Goal: Task Accomplishment & Management: Use online tool/utility

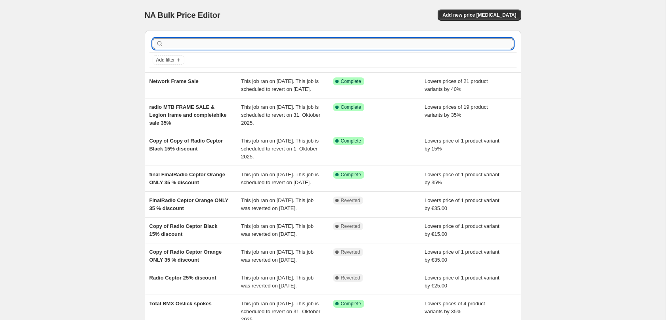
click at [194, 40] on input "text" at bounding box center [339, 43] width 348 height 11
type input "heavies"
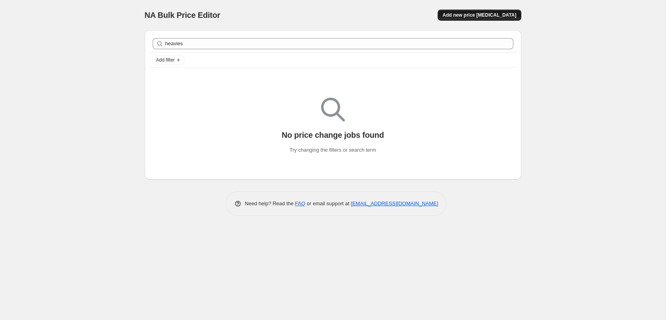
click at [492, 18] on span "Add new price [MEDICAL_DATA]" at bounding box center [480, 15] width 74 height 6
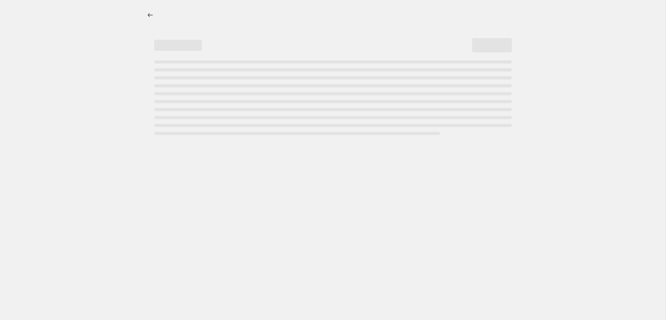
select select "percentage"
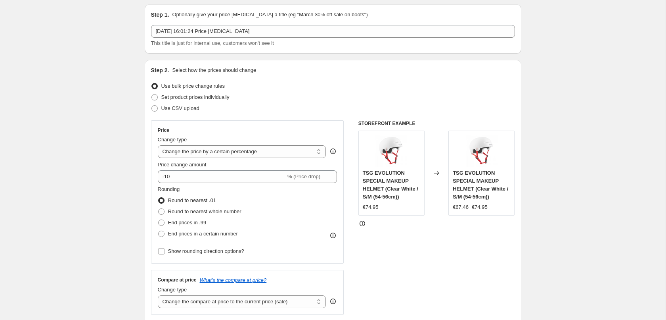
scroll to position [40, 0]
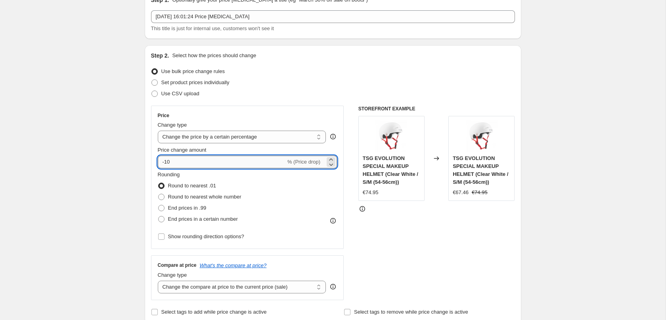
click at [190, 165] on input "-10" at bounding box center [222, 161] width 128 height 13
type input "-1"
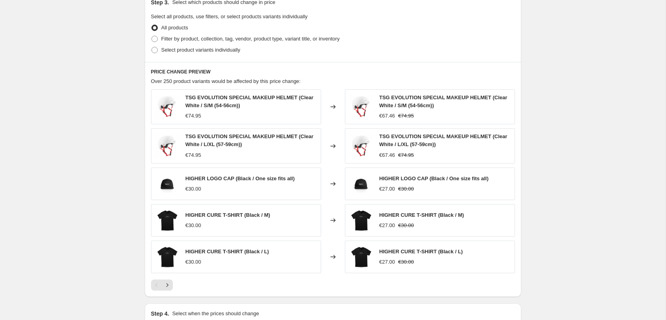
scroll to position [364, 0]
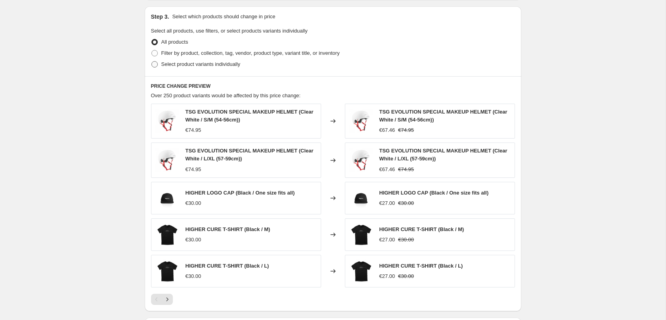
type input "-20"
click at [157, 67] on span at bounding box center [155, 64] width 6 height 6
click at [152, 61] on input "Select product variants individually" at bounding box center [152, 61] width 0 height 0
radio input "true"
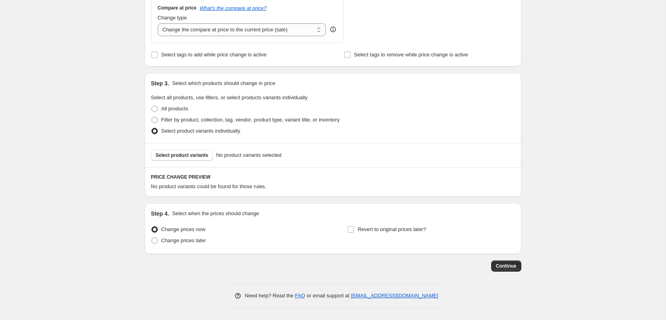
scroll to position [298, 0]
click at [188, 156] on span "Select product variants" at bounding box center [182, 155] width 53 height 6
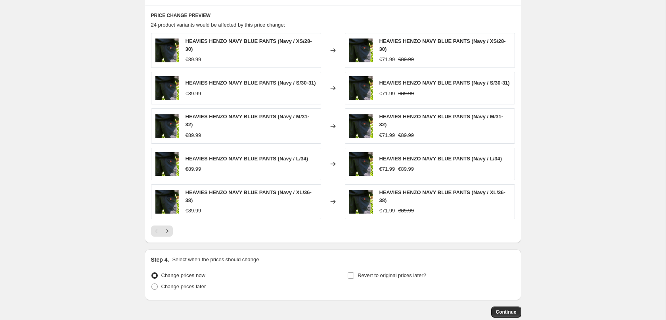
scroll to position [460, 0]
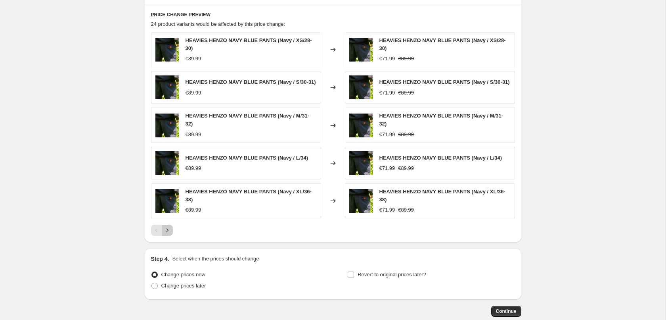
click at [166, 224] on button "Next" at bounding box center [167, 229] width 11 height 11
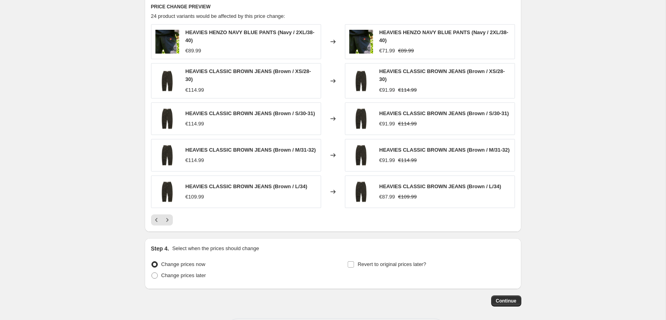
scroll to position [500, 0]
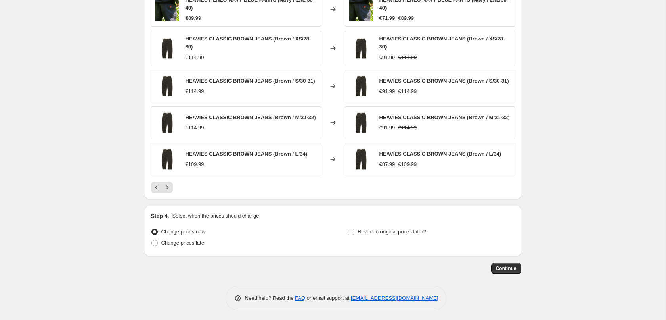
click at [351, 228] on input "Revert to original prices later?" at bounding box center [351, 231] width 6 height 6
checkbox input "true"
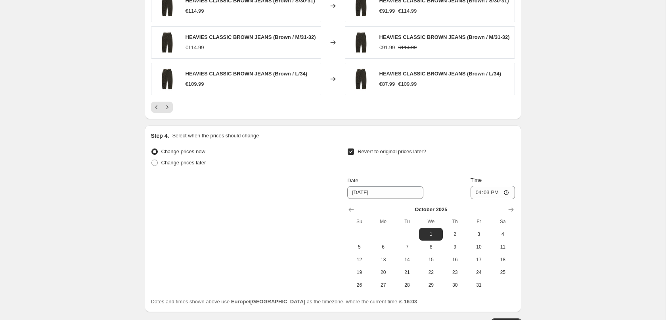
scroll to position [581, 0]
click at [352, 203] on button "Show previous month, September 2025" at bounding box center [351, 208] width 11 height 11
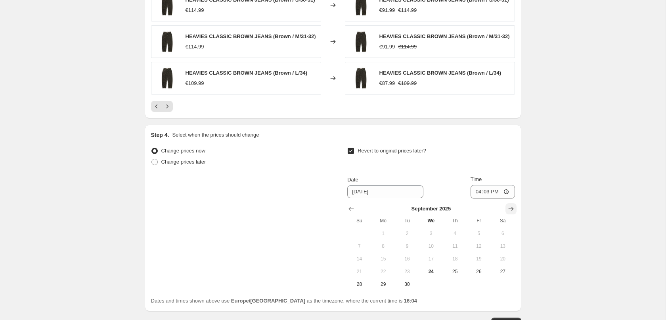
click at [514, 205] on icon "Show next month, October 2025" at bounding box center [511, 209] width 8 height 8
click at [479, 281] on span "31" at bounding box center [478, 284] width 17 height 6
type input "[DATE]"
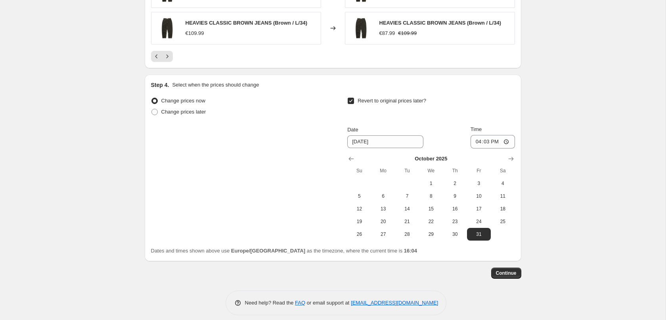
scroll to position [635, 0]
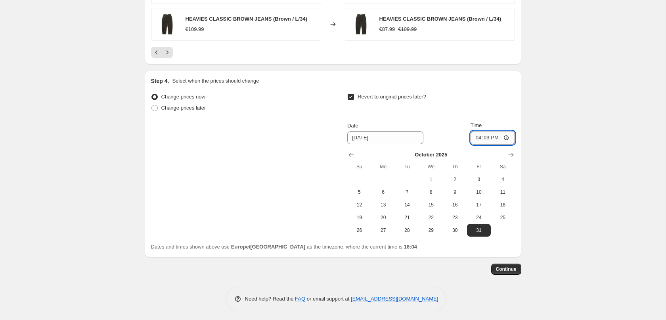
click at [508, 133] on input "16:03" at bounding box center [493, 137] width 44 height 13
click at [499, 137] on input "16:03" at bounding box center [493, 137] width 44 height 13
type input "00:00"
click at [517, 267] on button "Continue" at bounding box center [506, 268] width 30 height 11
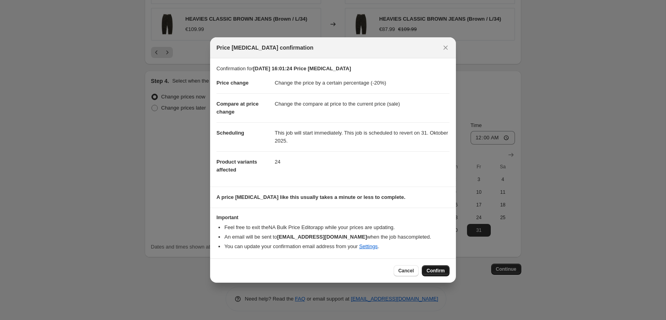
click at [436, 271] on span "Confirm" at bounding box center [436, 270] width 18 height 6
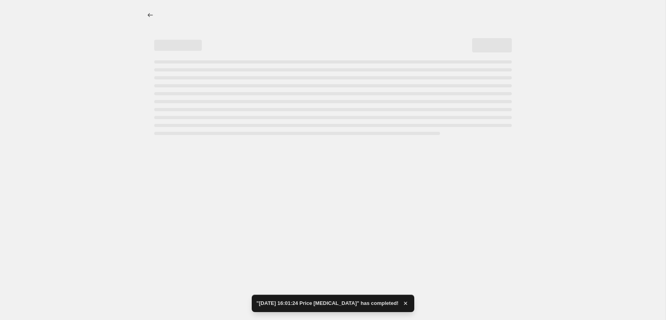
select select "percentage"
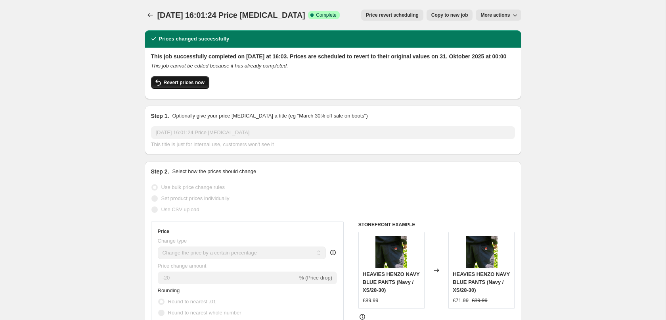
click at [185, 86] on span "Revert prices now" at bounding box center [184, 82] width 41 height 6
checkbox input "false"
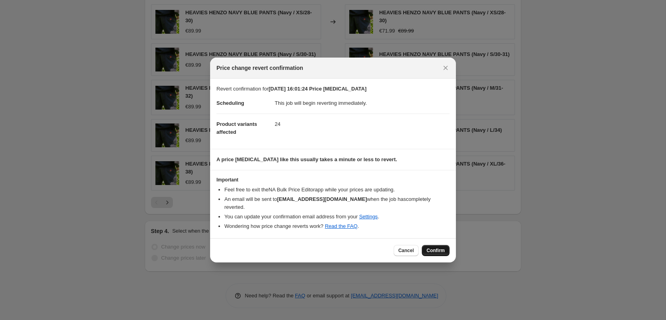
click at [437, 249] on span "Confirm" at bounding box center [436, 250] width 18 height 6
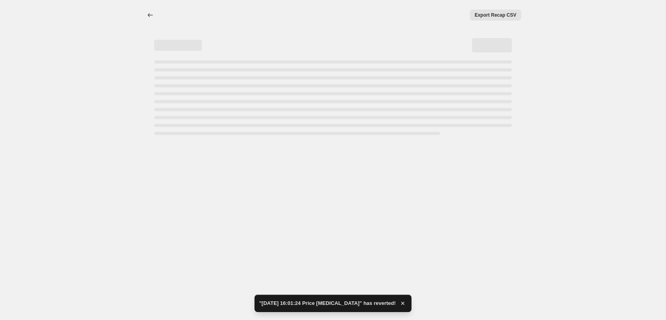
select select "percentage"
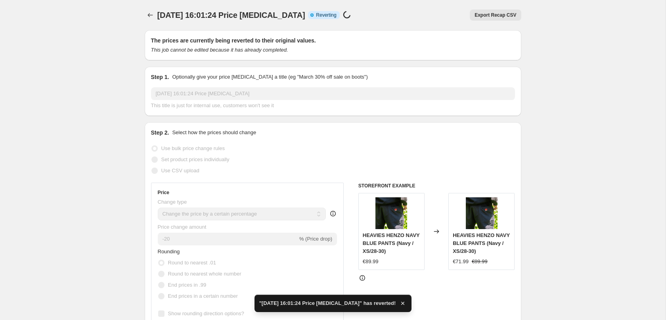
checkbox input "true"
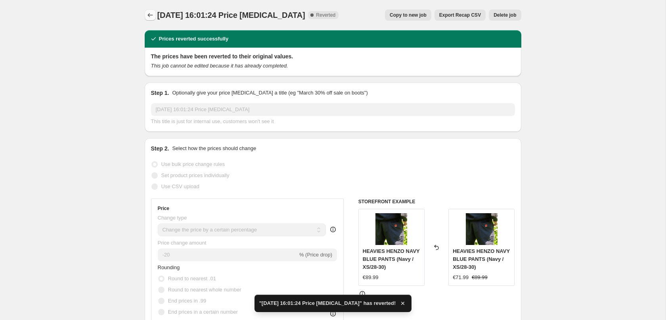
click at [148, 19] on button "Price change jobs" at bounding box center [150, 15] width 11 height 11
